Goal: Task Accomplishment & Management: Manage account settings

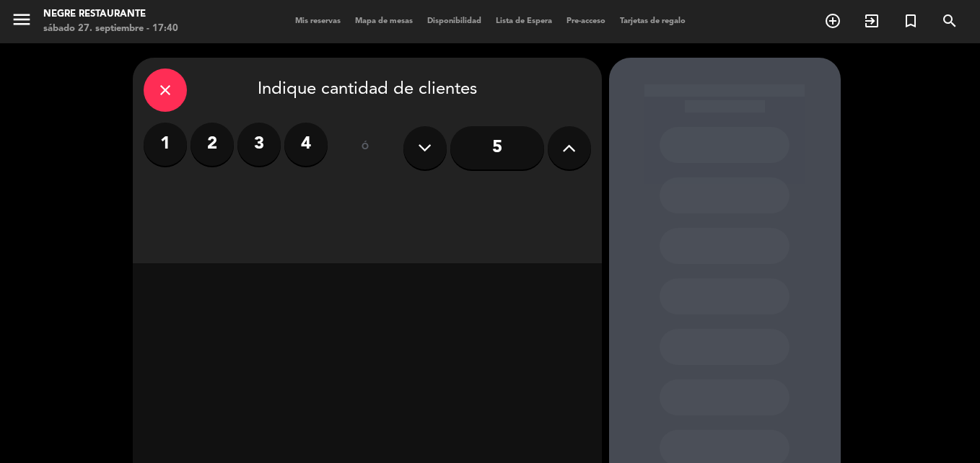
click at [315, 23] on span "Mis reservas" at bounding box center [318, 21] width 60 height 8
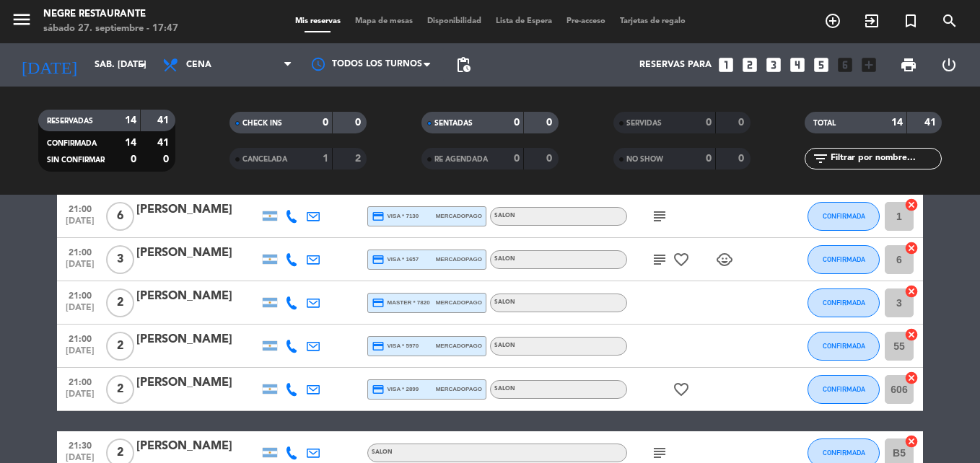
scroll to position [144, 0]
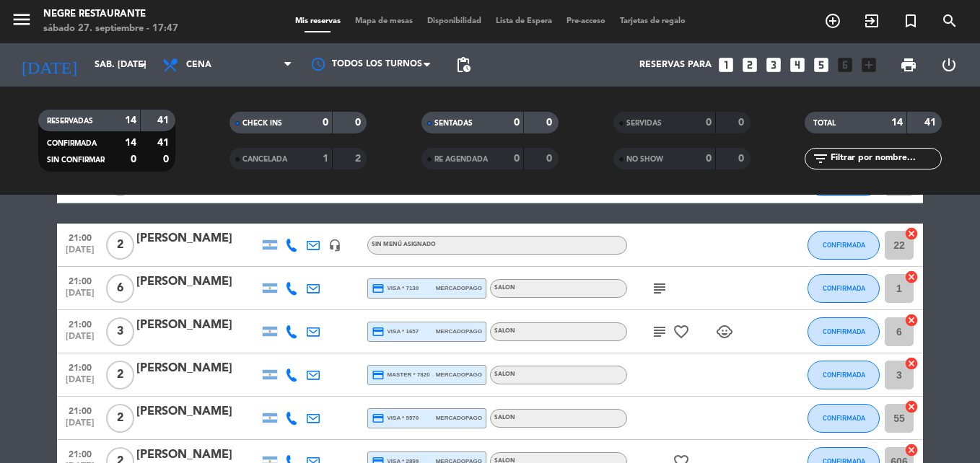
click at [909, 322] on icon "cancel" at bounding box center [911, 320] width 14 height 14
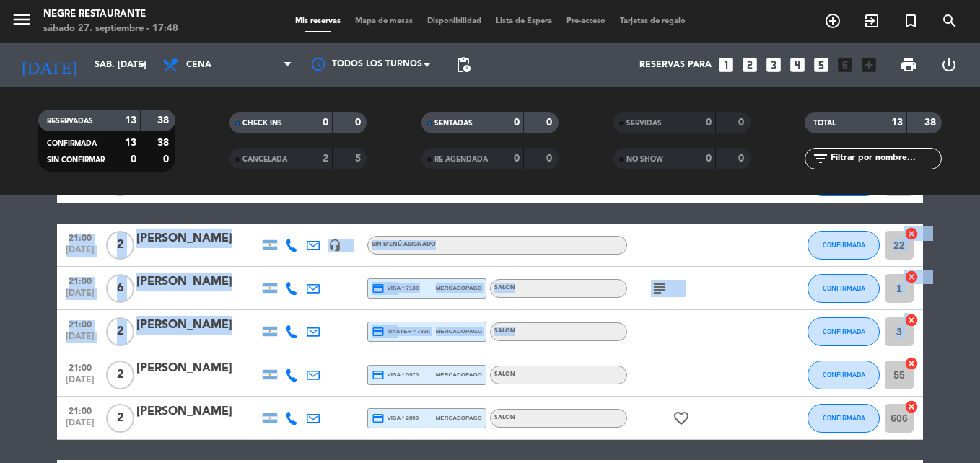
drag, startPoint x: 909, startPoint y: 322, endPoint x: 952, endPoint y: 325, distance: 42.7
click at [954, 325] on bookings-row "20:30 [DATE] 2 [PERSON_NAME] credit_card visa * 2700 mercadopago SALON CONFIRMA…" at bounding box center [490, 429] width 980 height 624
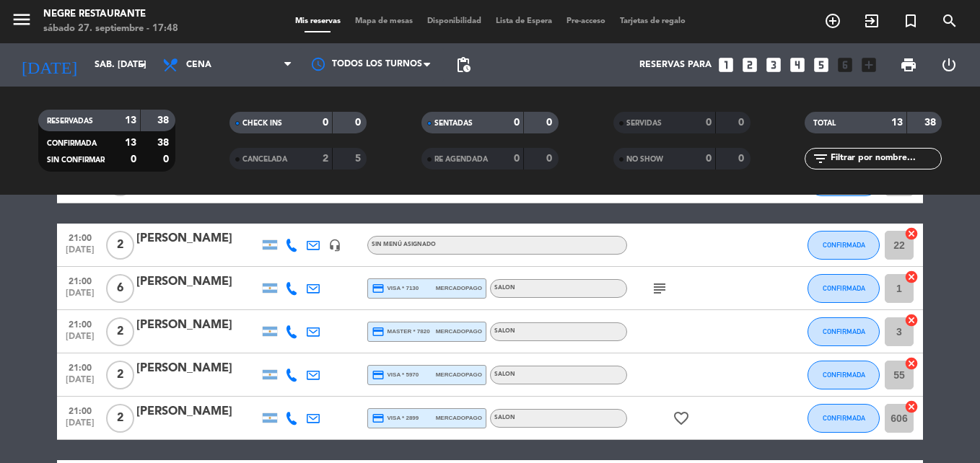
drag, startPoint x: 952, startPoint y: 325, endPoint x: 938, endPoint y: 328, distance: 14.9
click at [938, 328] on bookings-row "20:30 [DATE] 2 [PERSON_NAME] credit_card visa * 2700 mercadopago SALON CONFIRMA…" at bounding box center [490, 429] width 980 height 624
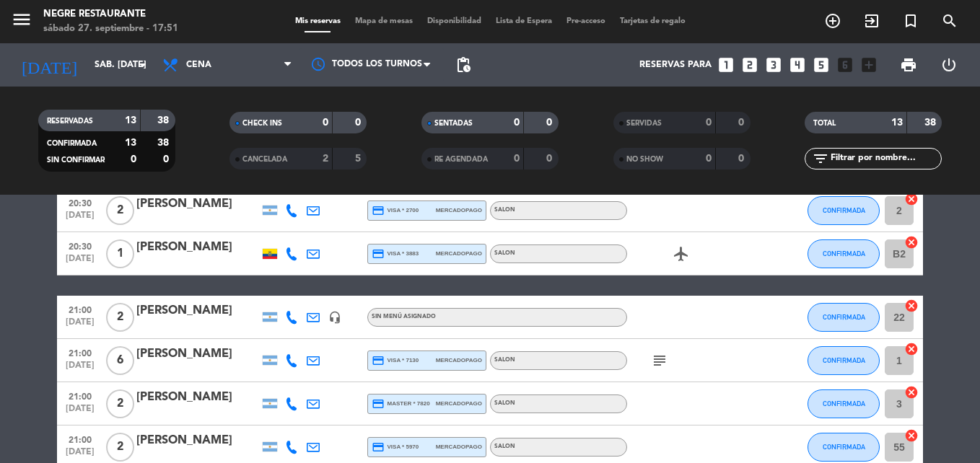
scroll to position [0, 0]
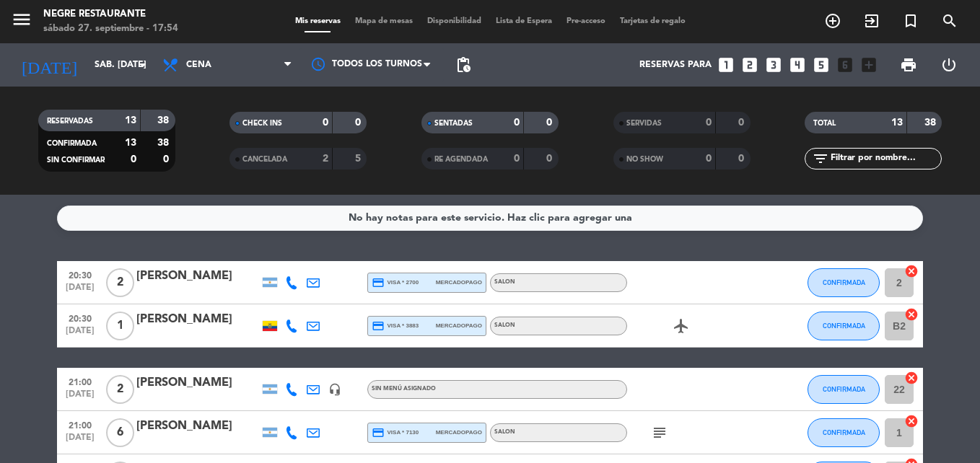
click at [170, 272] on div "[PERSON_NAME]" at bounding box center [197, 276] width 123 height 19
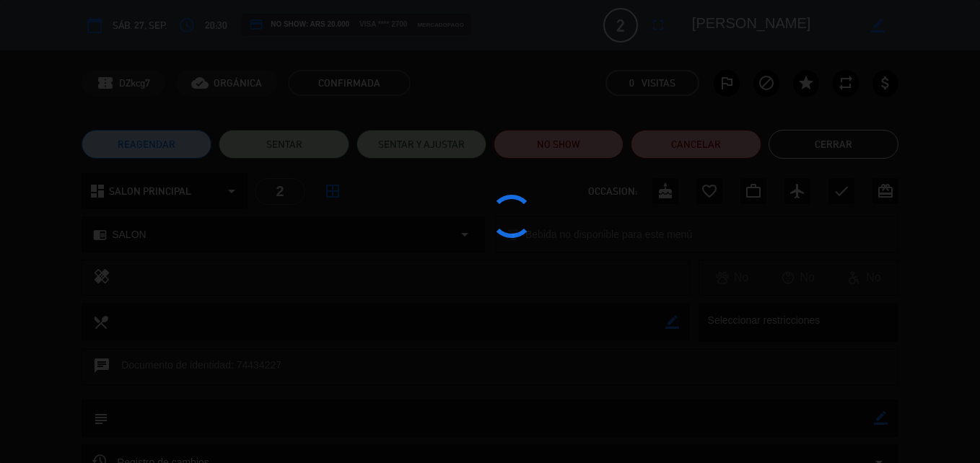
click at [58, 332] on div at bounding box center [490, 231] width 980 height 463
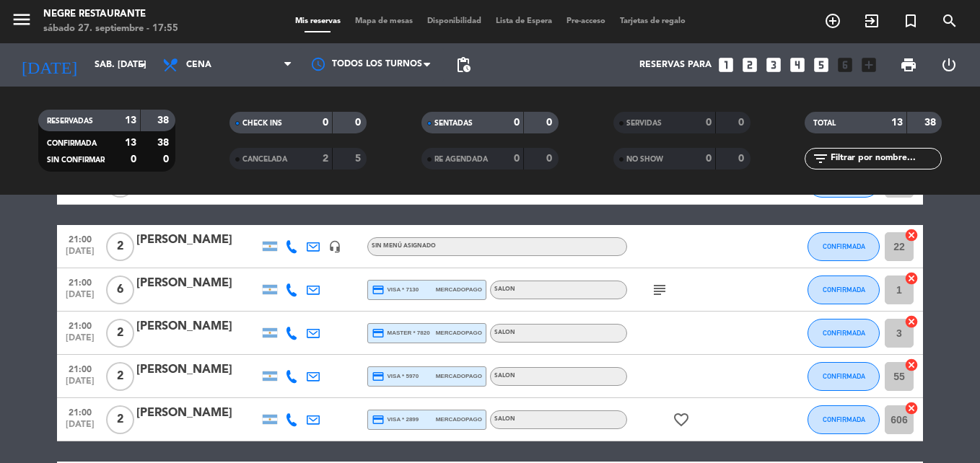
scroll to position [217, 0]
